Goal: Book appointment/travel/reservation

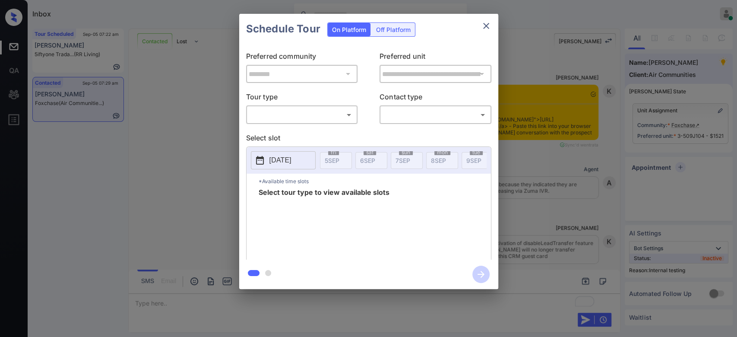
scroll to position [1677, 0]
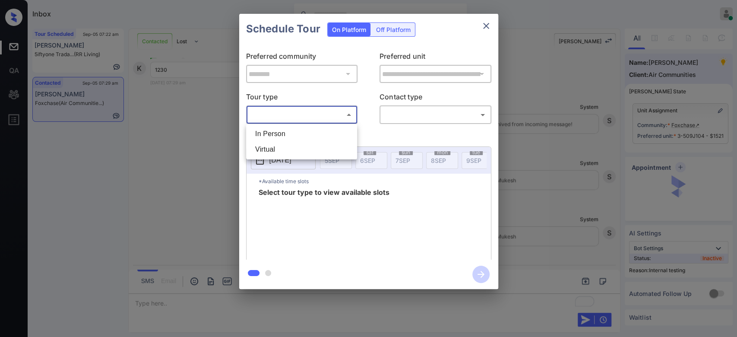
click at [323, 111] on body "Inbox Mukesh Online Set yourself offline Set yourself on break Profile Switch t…" at bounding box center [368, 168] width 737 height 337
click at [287, 147] on li "Virtual" at bounding box center [301, 150] width 107 height 16
type input "*******"
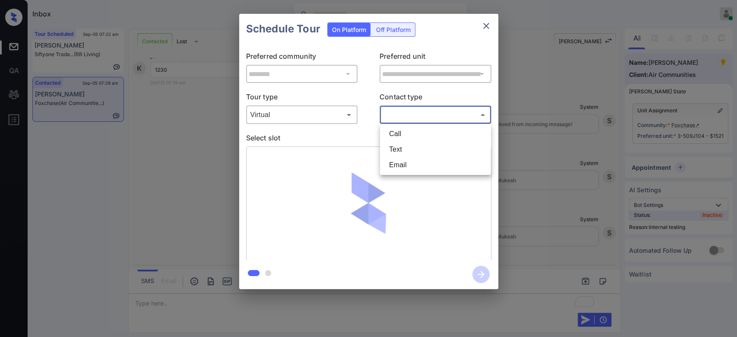
drag, startPoint x: 443, startPoint y: 114, endPoint x: 404, endPoint y: 149, distance: 52.0
click at [404, 149] on body "Inbox Mukesh Online Set yourself offline Set yourself on break Profile Switch t…" at bounding box center [368, 168] width 737 height 337
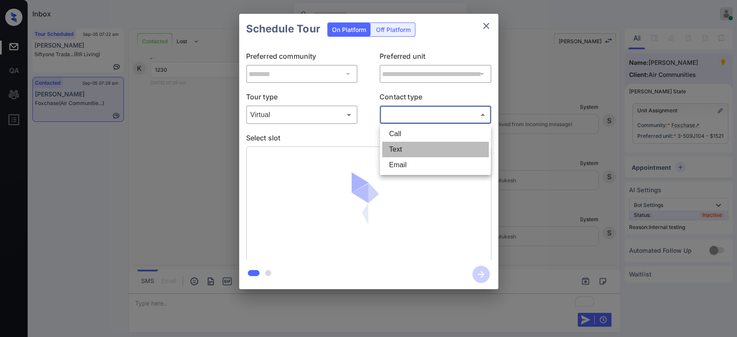
click at [404, 149] on li "Text" at bounding box center [435, 150] width 107 height 16
type input "****"
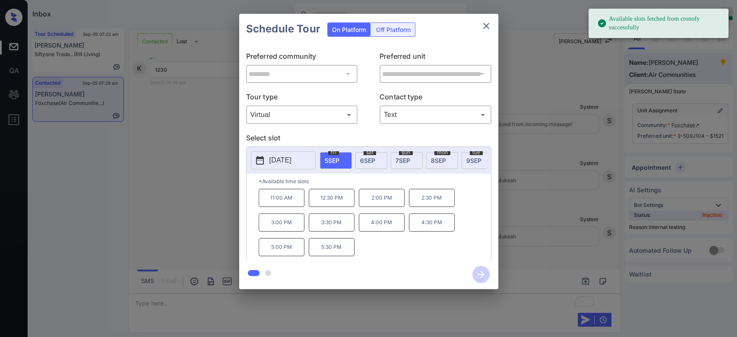
click at [335, 207] on p "12:30 PM" at bounding box center [332, 198] width 46 height 18
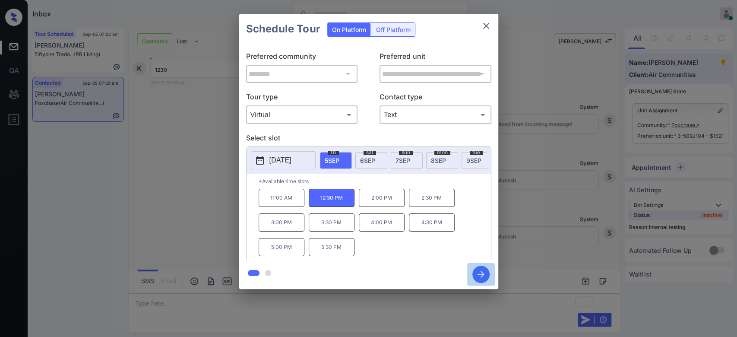
click at [479, 270] on icon "button" at bounding box center [480, 273] width 17 height 17
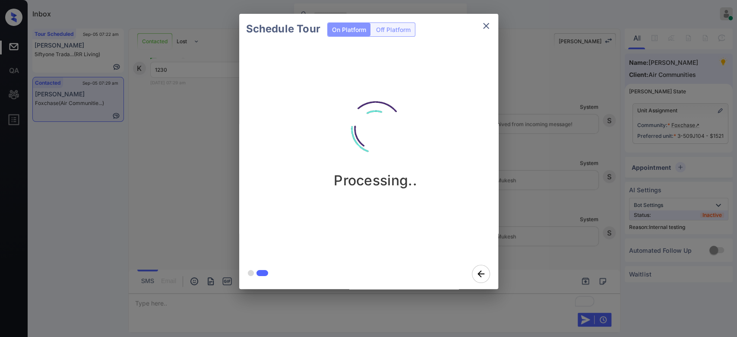
click at [539, 79] on div "Schedule Tour On Platform Off Platform Processing.." at bounding box center [368, 151] width 737 height 303
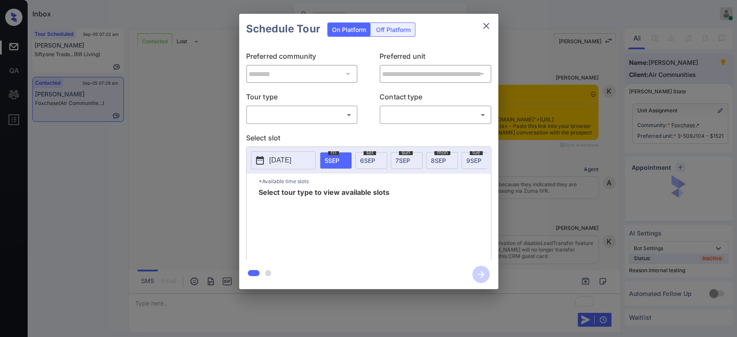
scroll to position [1784, 0]
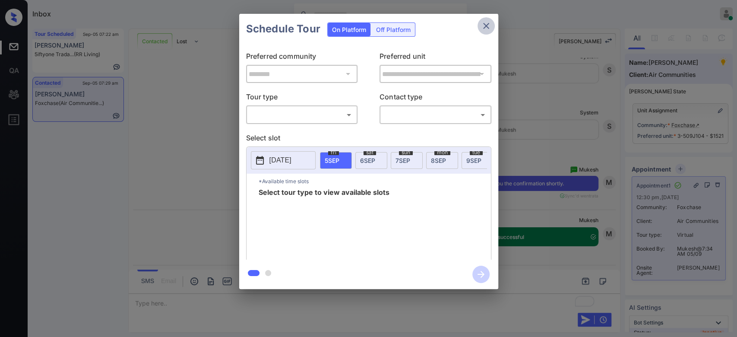
click at [487, 25] on icon "close" at bounding box center [486, 26] width 10 height 10
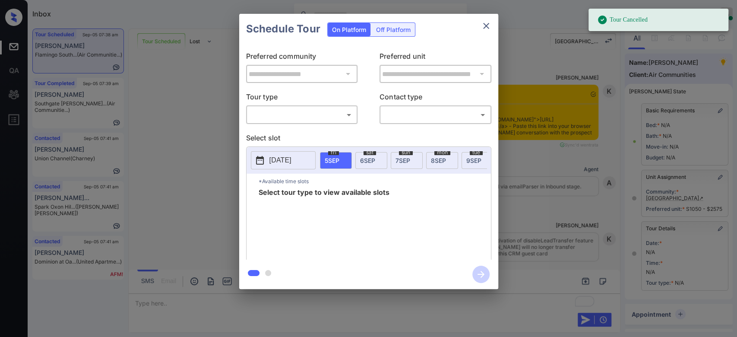
scroll to position [100, 3]
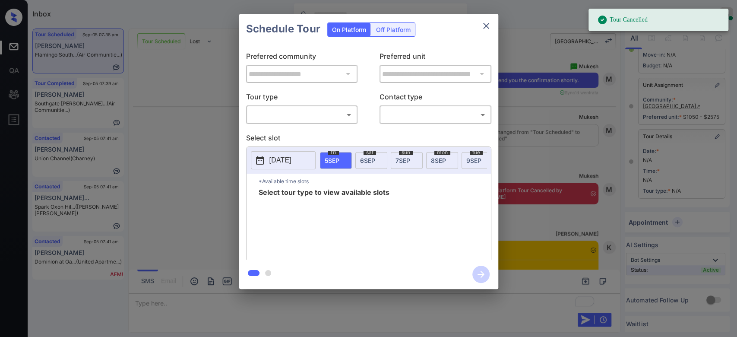
click at [311, 113] on body "Tour Cancelled Inbox Mukesh Online Set yourself offline Set yourself on break P…" at bounding box center [368, 168] width 737 height 337
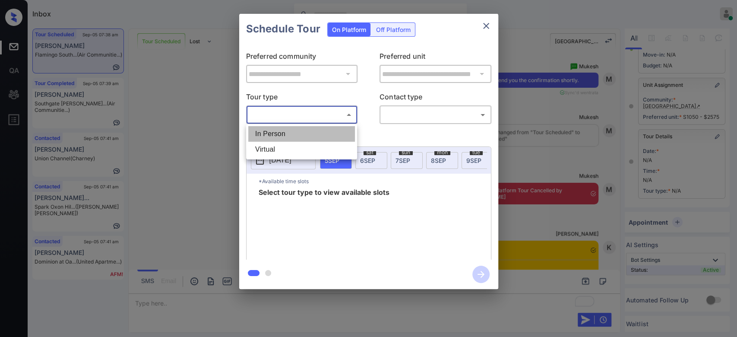
click at [279, 134] on li "In Person" at bounding box center [301, 134] width 107 height 16
type input "********"
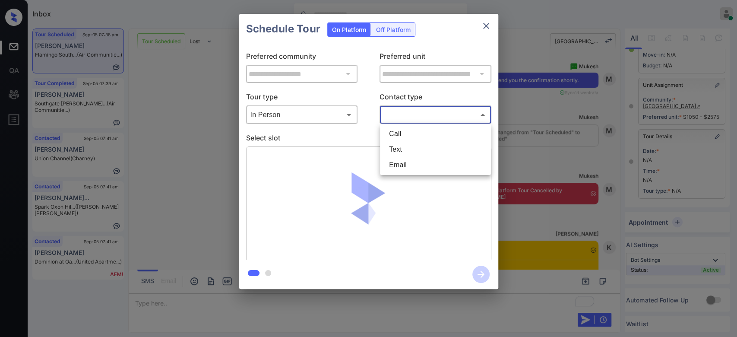
click at [410, 120] on body "Inbox Mukesh Online Set yourself offline Set yourself on break Profile Switch t…" at bounding box center [368, 168] width 737 height 337
click at [403, 148] on li "Text" at bounding box center [435, 150] width 107 height 16
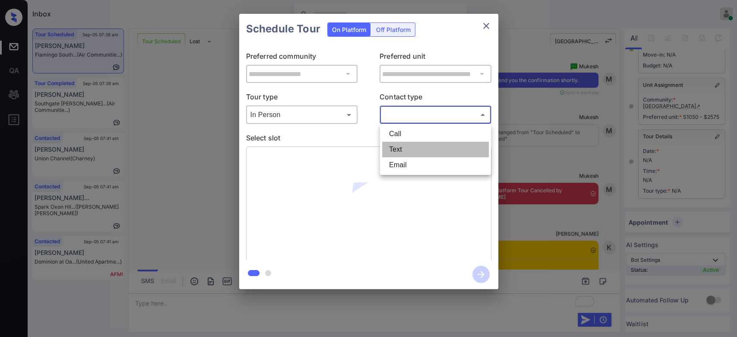
type input "****"
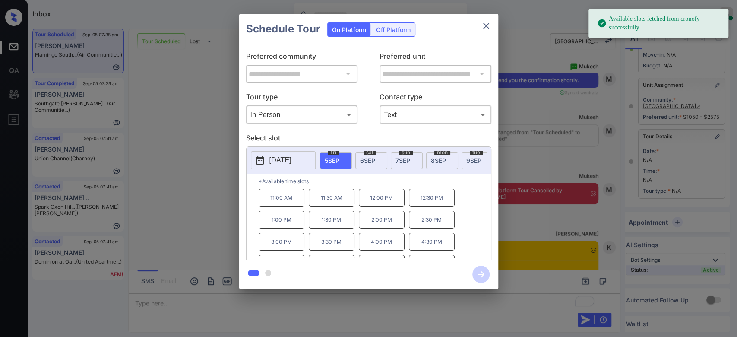
click at [286, 206] on p "11:00 AM" at bounding box center [282, 198] width 46 height 18
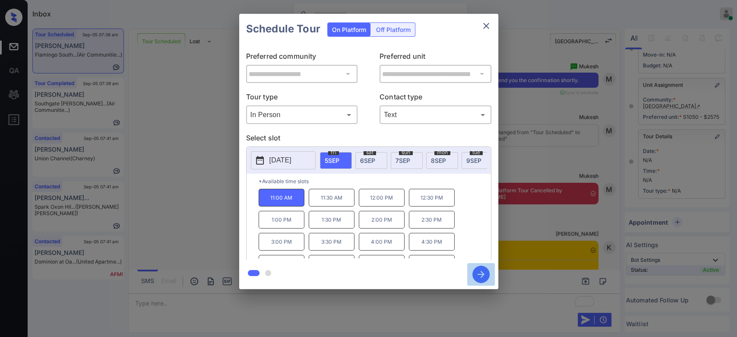
click at [483, 274] on icon "button" at bounding box center [480, 274] width 7 height 7
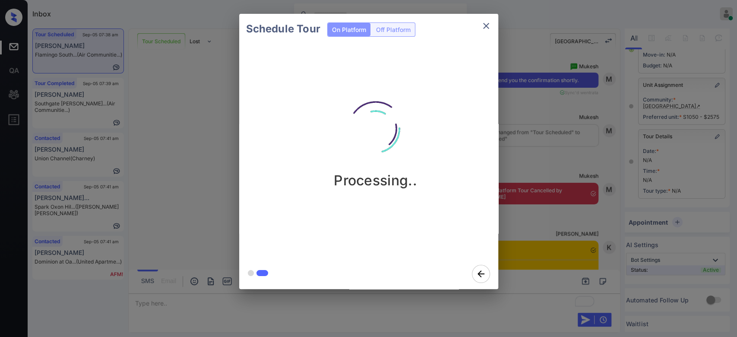
click at [523, 99] on div "Schedule Tour On Platform Off Platform Processing.." at bounding box center [368, 151] width 737 height 303
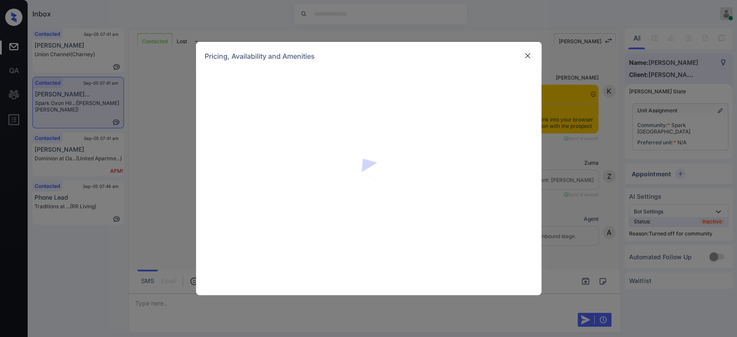
scroll to position [814, 0]
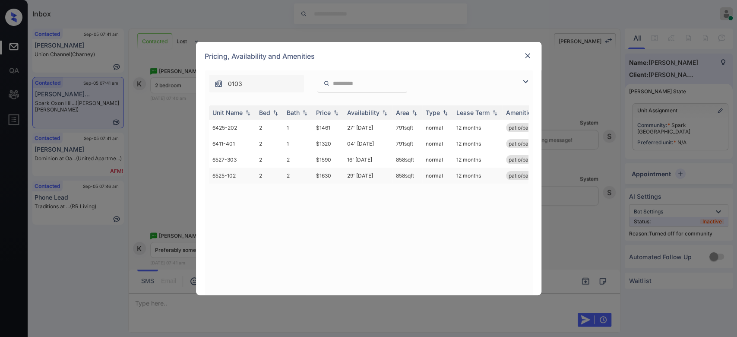
click at [324, 179] on td "$1630" at bounding box center [327, 175] width 31 height 16
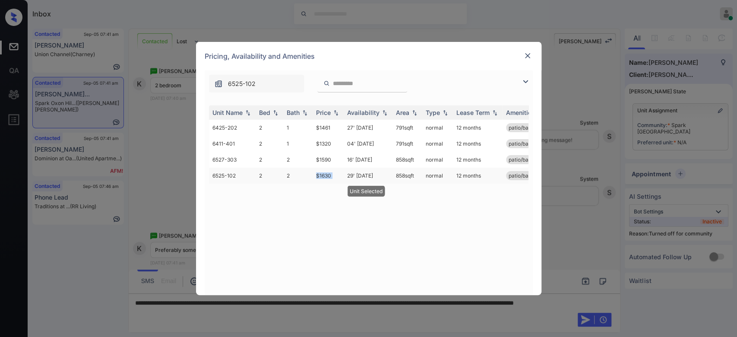
click at [324, 179] on td "$1630" at bounding box center [327, 175] width 31 height 16
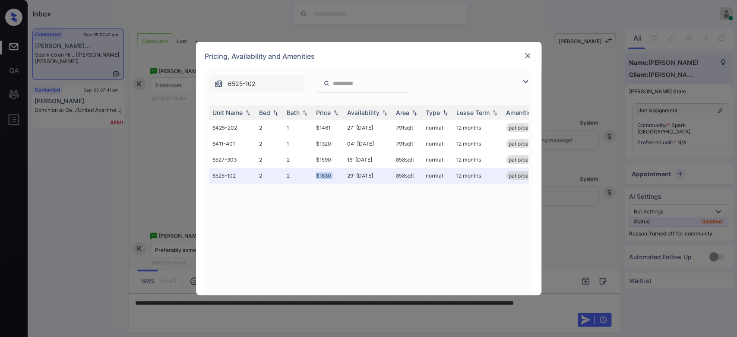
click at [525, 54] on img at bounding box center [527, 55] width 9 height 9
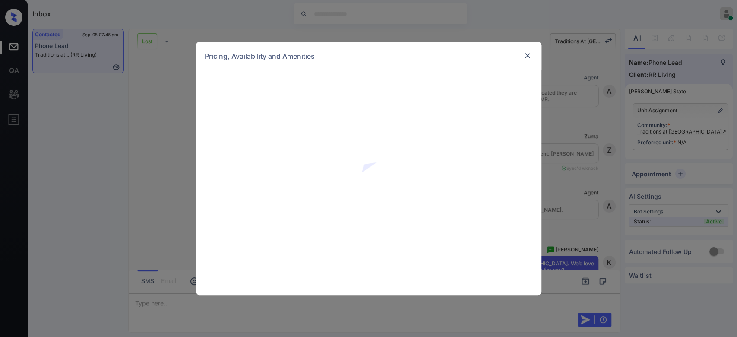
scroll to position [1431, 0]
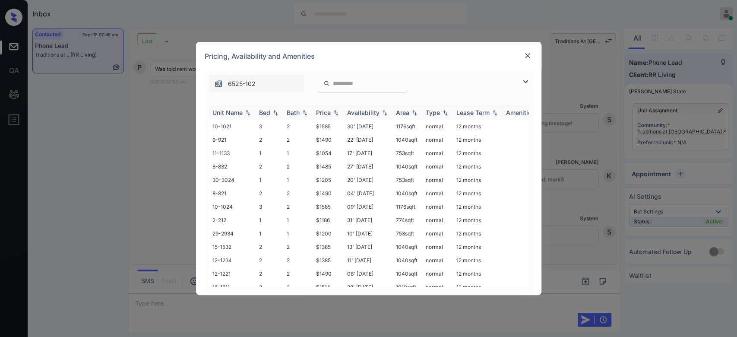
click at [328, 112] on div "Price" at bounding box center [323, 112] width 15 height 7
drag, startPoint x: 332, startPoint y: 123, endPoint x: 306, endPoint y: 127, distance: 26.6
click at [306, 127] on tr "30-3022 1 1 $1048 20' Sep 25 753 sqft normal 12 months" at bounding box center [434, 126] width 451 height 13
copy tr "$1048"
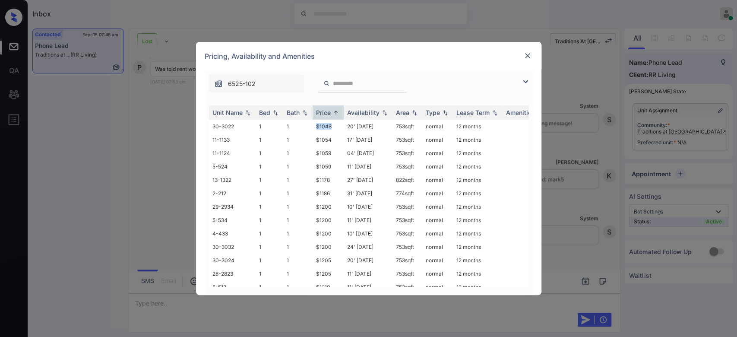
click at [529, 58] on img at bounding box center [527, 55] width 9 height 9
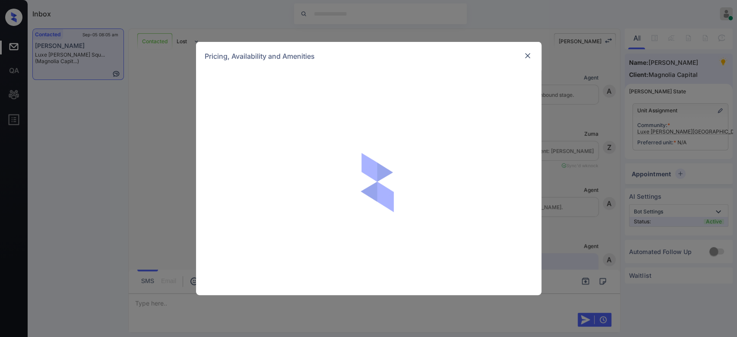
scroll to position [752, 0]
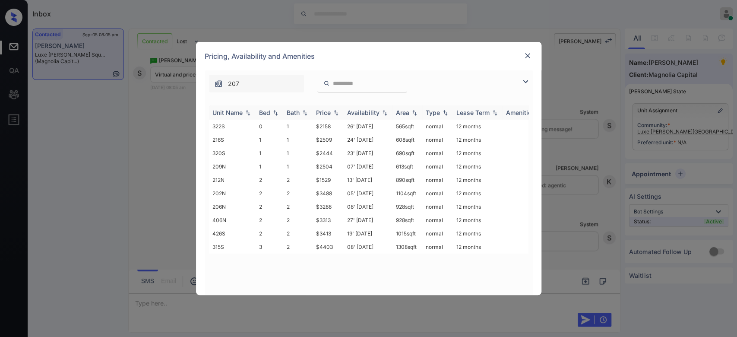
click at [325, 115] on div "Price" at bounding box center [323, 112] width 15 height 7
click at [326, 154] on td "$2444" at bounding box center [327, 152] width 31 height 13
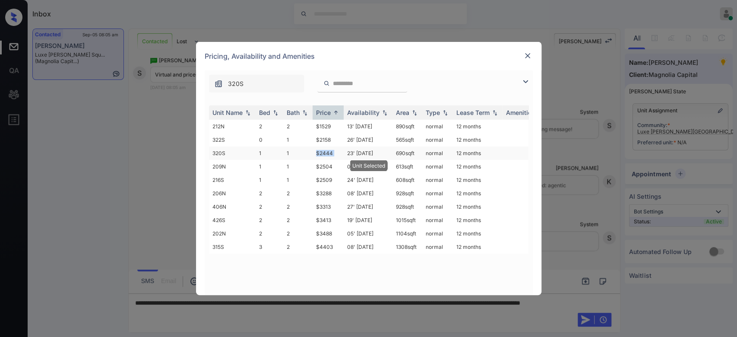
click at [326, 154] on td "$2444" at bounding box center [327, 152] width 31 height 13
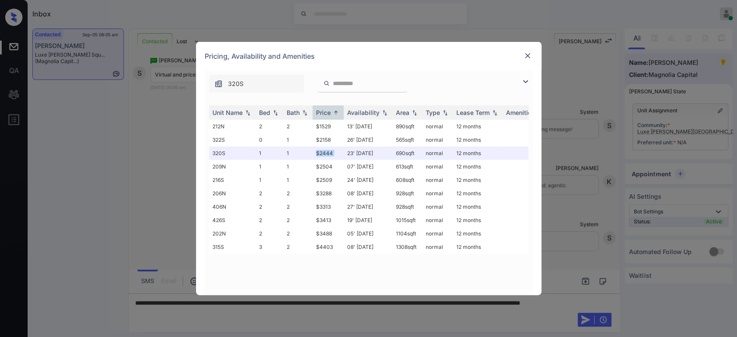
click at [527, 57] on img at bounding box center [527, 55] width 9 height 9
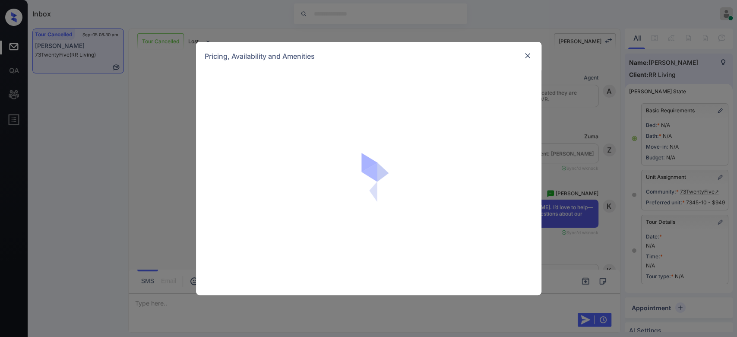
scroll to position [4985, 0]
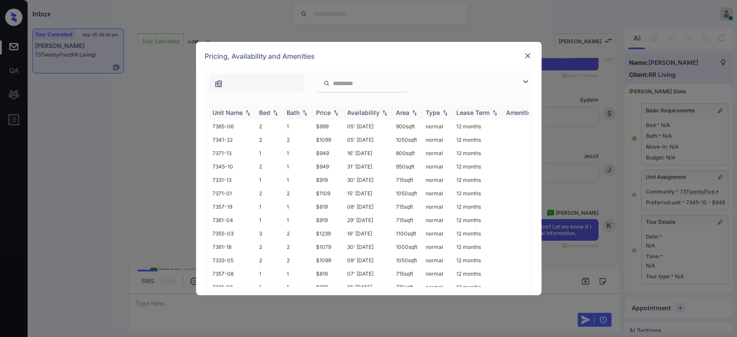
click at [322, 110] on div "Price" at bounding box center [323, 112] width 15 height 7
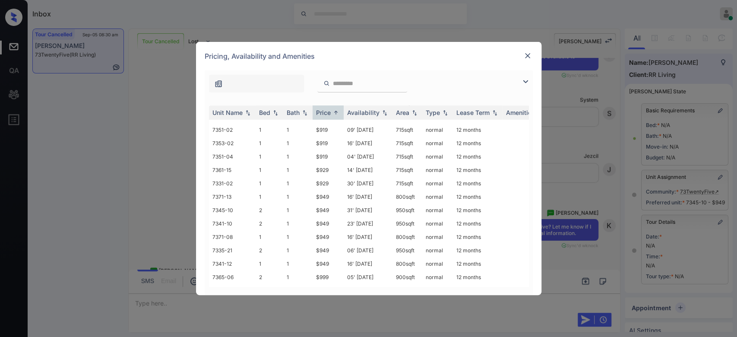
scroll to position [372, 0]
click at [521, 56] on div "Pricing, Availability and Amenities" at bounding box center [368, 56] width 345 height 28
click at [524, 57] on img at bounding box center [527, 55] width 9 height 9
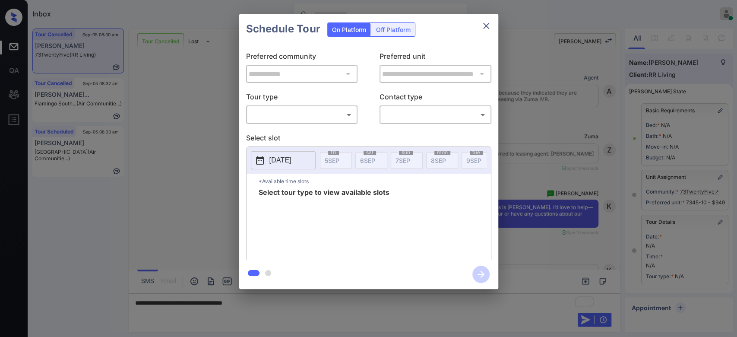
scroll to position [5280, 0]
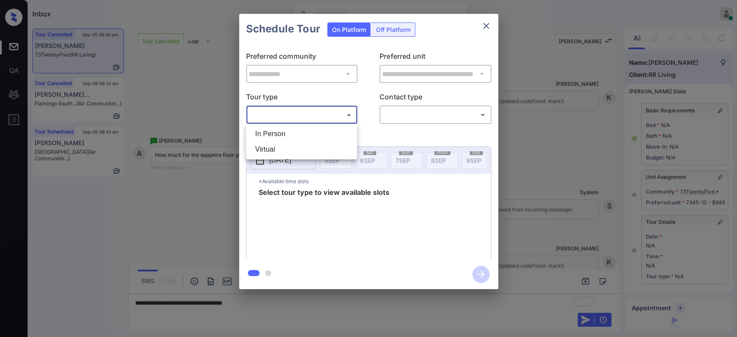
click at [306, 114] on body "Inbox Mukesh Online Set yourself offline Set yourself on break Profile Switch t…" at bounding box center [368, 168] width 737 height 337
click at [284, 131] on li "In Person" at bounding box center [301, 134] width 107 height 16
type input "********"
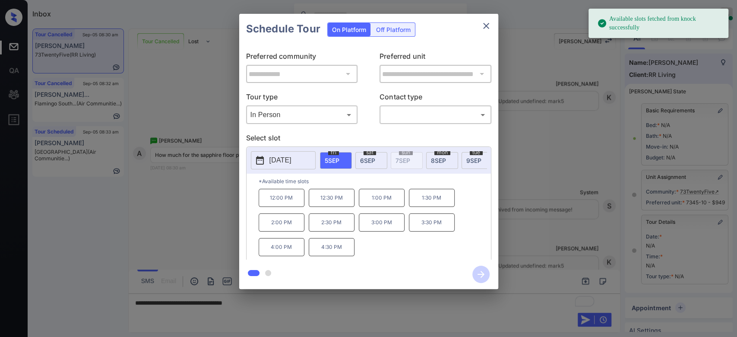
click at [702, 80] on div "**********" at bounding box center [368, 151] width 737 height 303
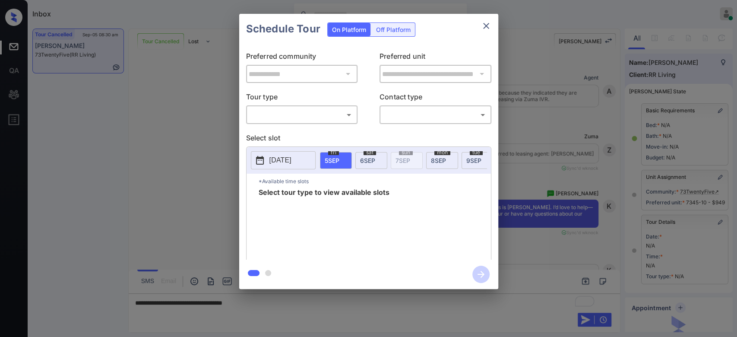
scroll to position [5280, 0]
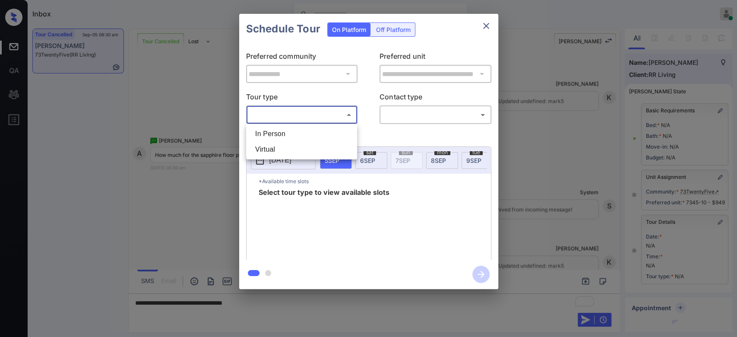
click at [319, 111] on body "Inbox Mukesh Online Set yourself offline Set yourself on break Profile Switch t…" at bounding box center [368, 168] width 737 height 337
click at [295, 133] on li "In Person" at bounding box center [301, 134] width 107 height 16
type input "********"
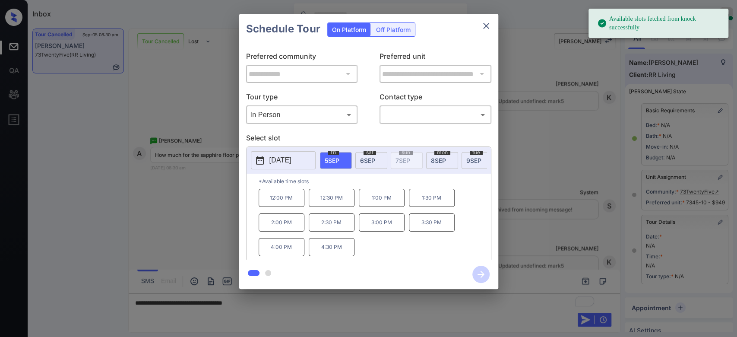
click at [370, 159] on span "[DATE]" at bounding box center [367, 160] width 15 height 7
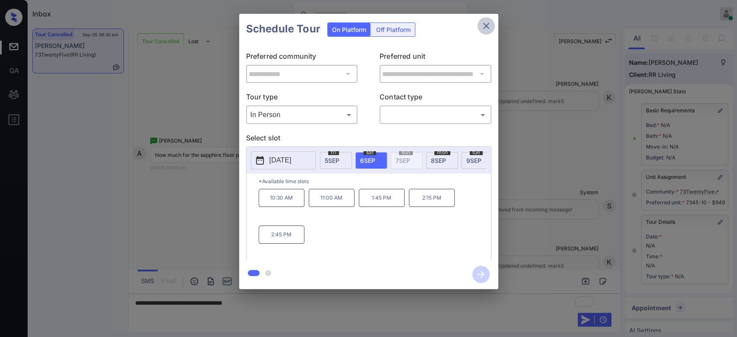
click at [488, 25] on icon "close" at bounding box center [486, 26] width 10 height 10
